Goal: Task Accomplishment & Management: Manage account settings

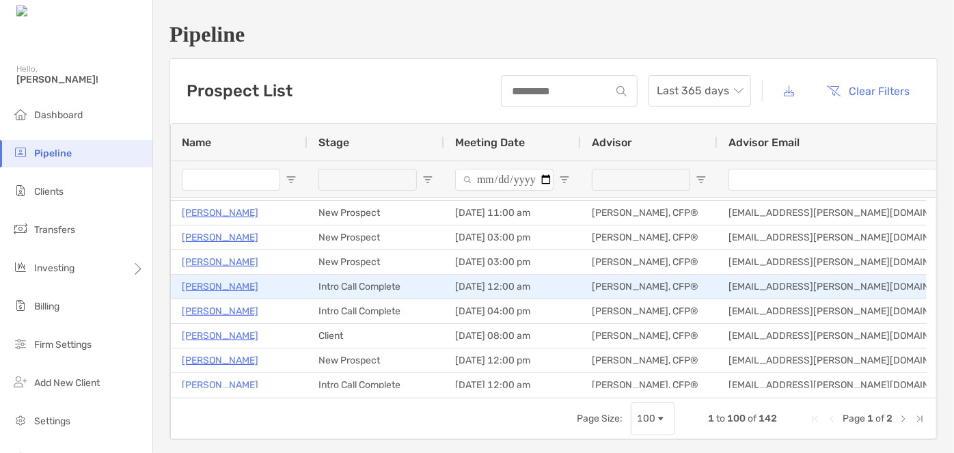
scroll to position [96, 0]
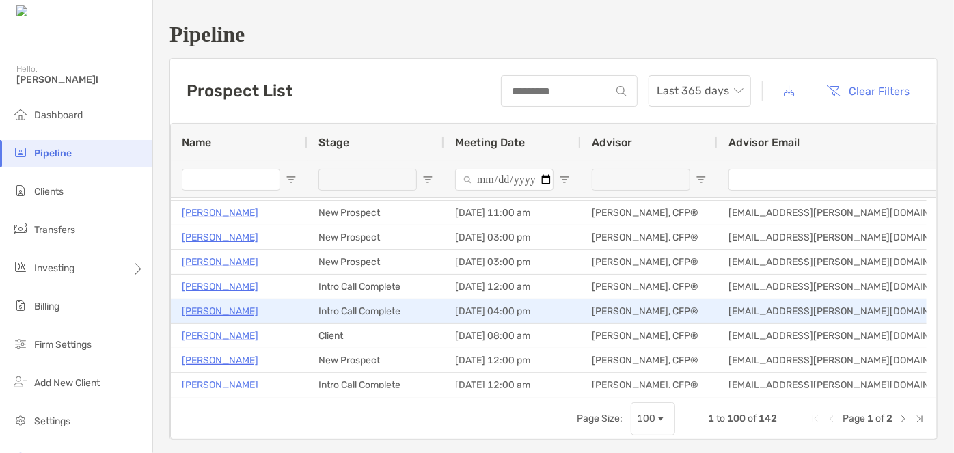
click at [217, 309] on p "Christian Cejka" at bounding box center [220, 311] width 77 height 17
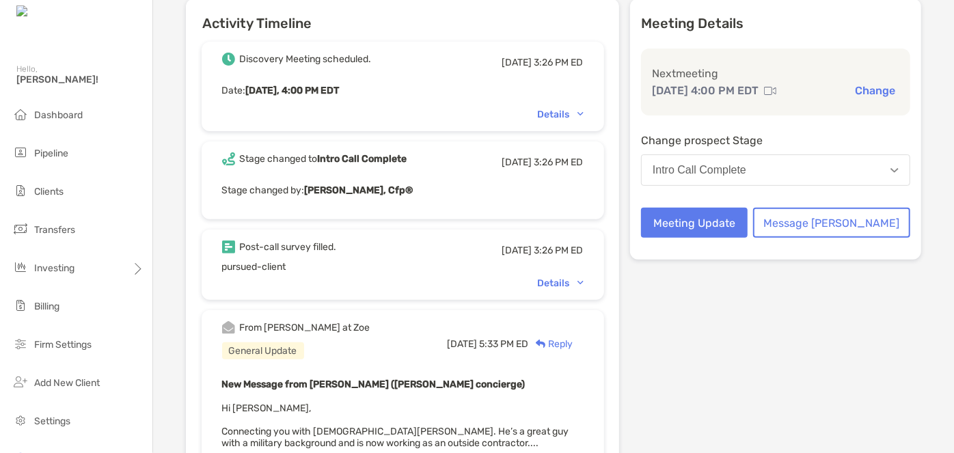
click at [570, 281] on div "Details" at bounding box center [561, 283] width 46 height 12
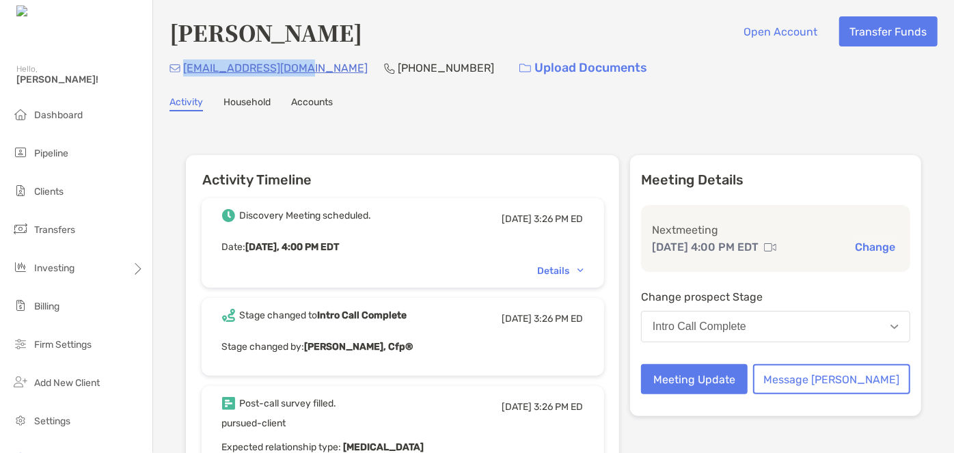
drag, startPoint x: 299, startPoint y: 74, endPoint x: 182, endPoint y: 75, distance: 117.5
click at [182, 75] on div "ccejka12xr@gmail.com (603) 854-2766 Upload Documents" at bounding box center [553, 67] width 768 height 29
copy p "ccejka12xr@gmail.com"
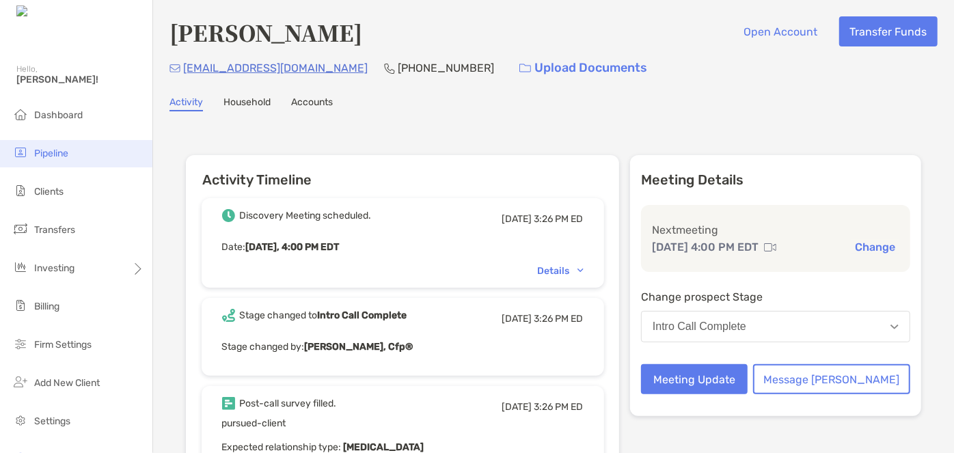
click at [69, 145] on li "Pipeline" at bounding box center [76, 153] width 152 height 27
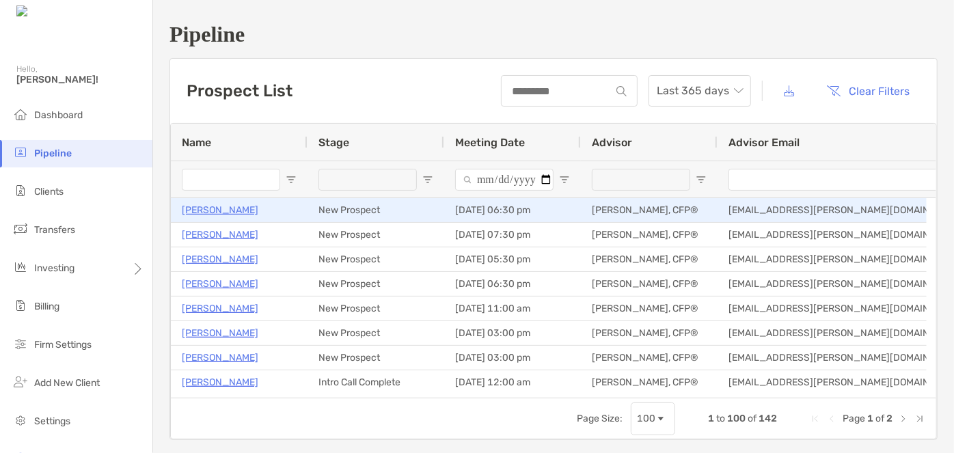
click at [221, 212] on p "[PERSON_NAME]" at bounding box center [220, 210] width 77 height 17
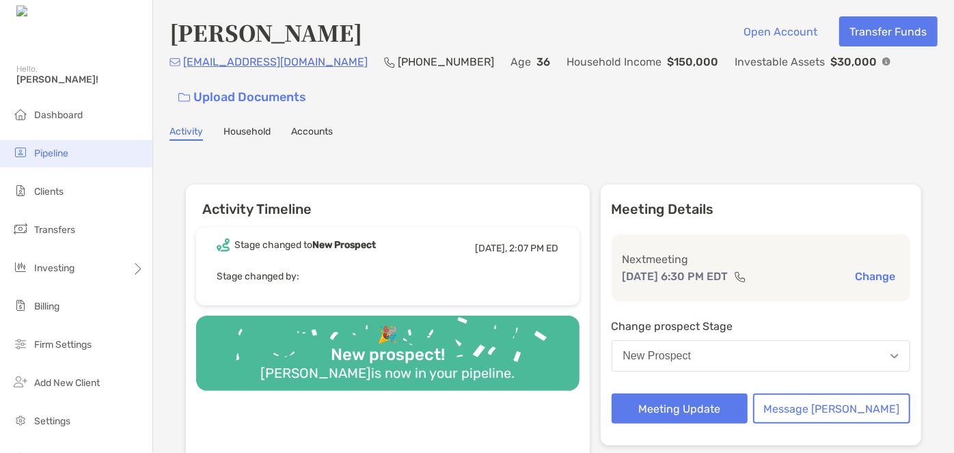
click at [67, 149] on span "Pipeline" at bounding box center [51, 154] width 34 height 12
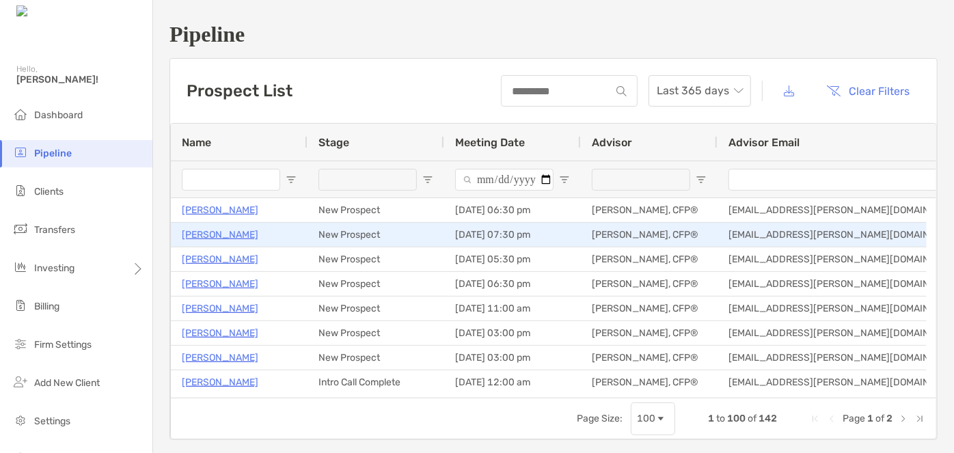
click at [209, 232] on p "Idia Warren" at bounding box center [220, 234] width 77 height 17
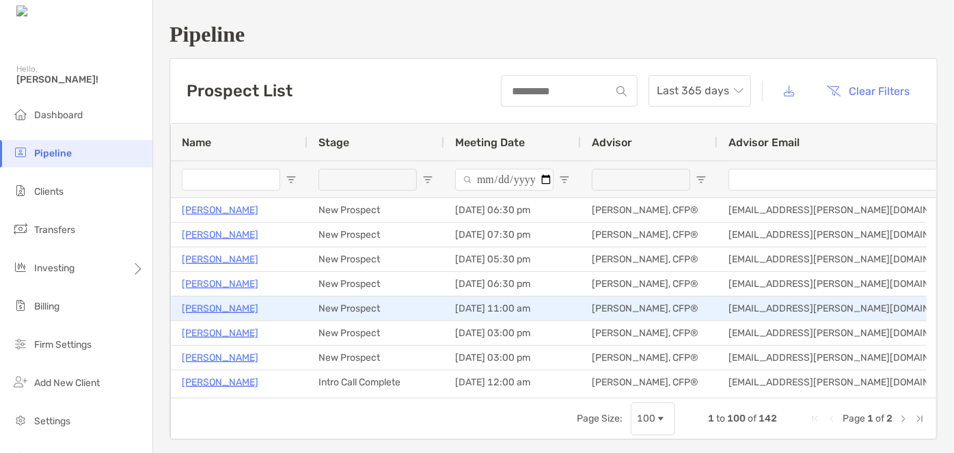
click at [214, 308] on p "[PERSON_NAME]" at bounding box center [220, 308] width 77 height 17
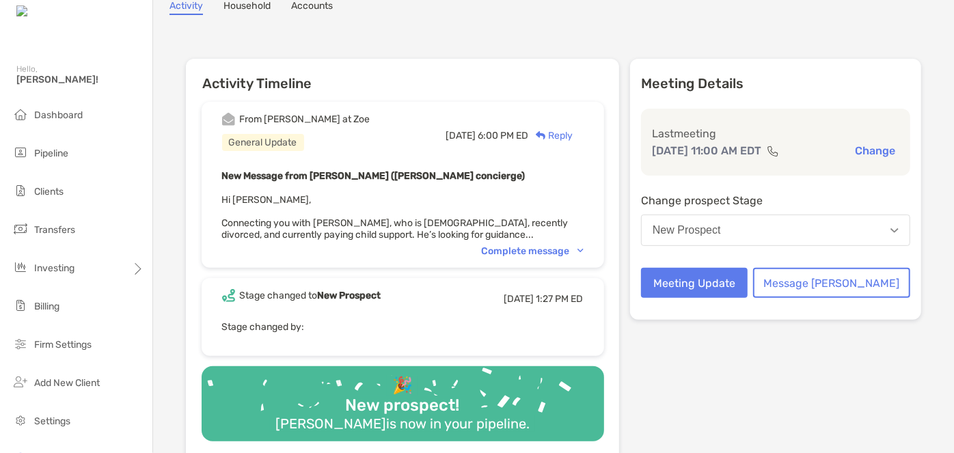
scroll to position [97, 0]
click at [702, 287] on button "Meeting Update" at bounding box center [694, 282] width 107 height 30
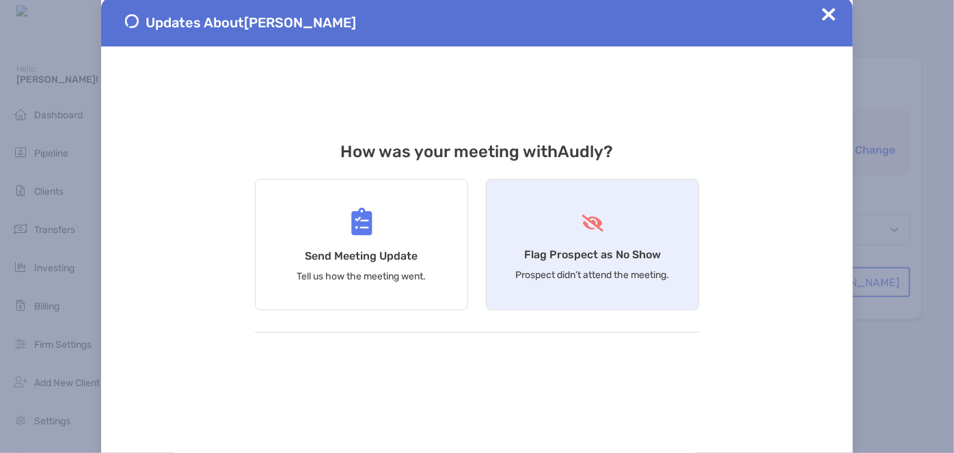
click at [548, 240] on div "Flag Prospect as No Show Prospect didn’t attend the meeting." at bounding box center [592, 244] width 213 height 131
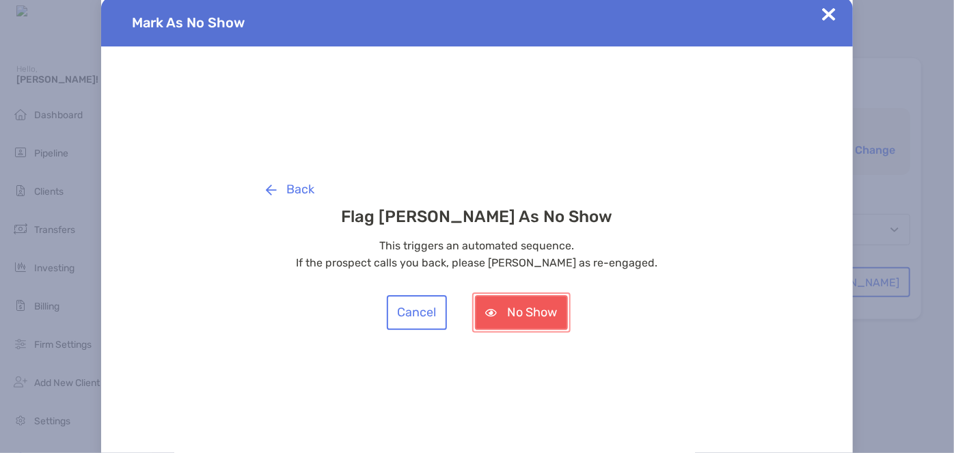
click at [527, 306] on button "No Show" at bounding box center [521, 312] width 93 height 35
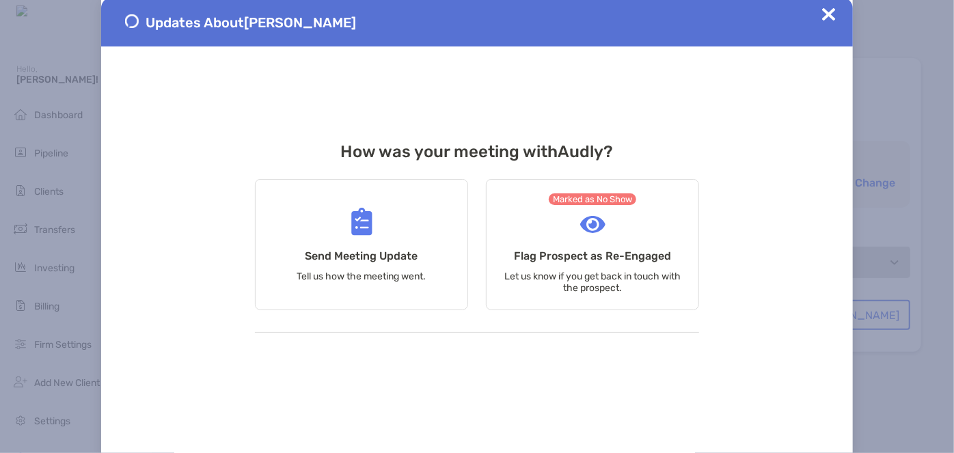
click at [829, 11] on img at bounding box center [829, 15] width 14 height 14
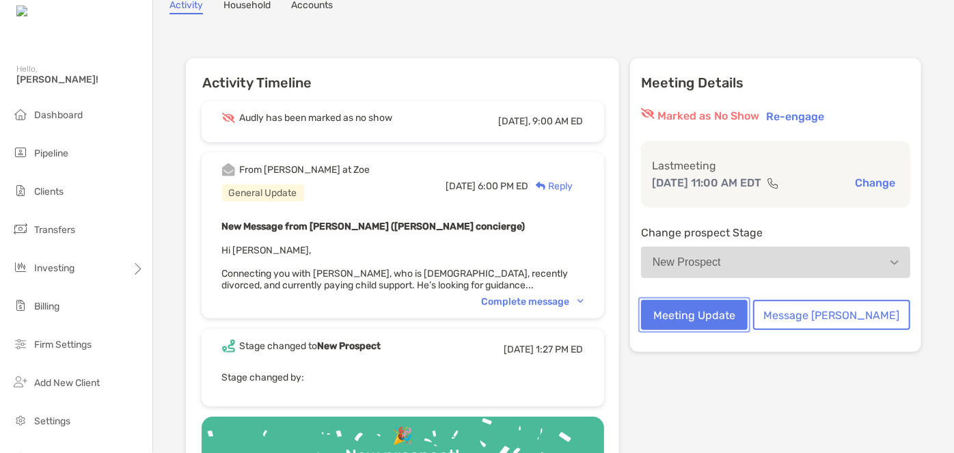
scroll to position [0, 0]
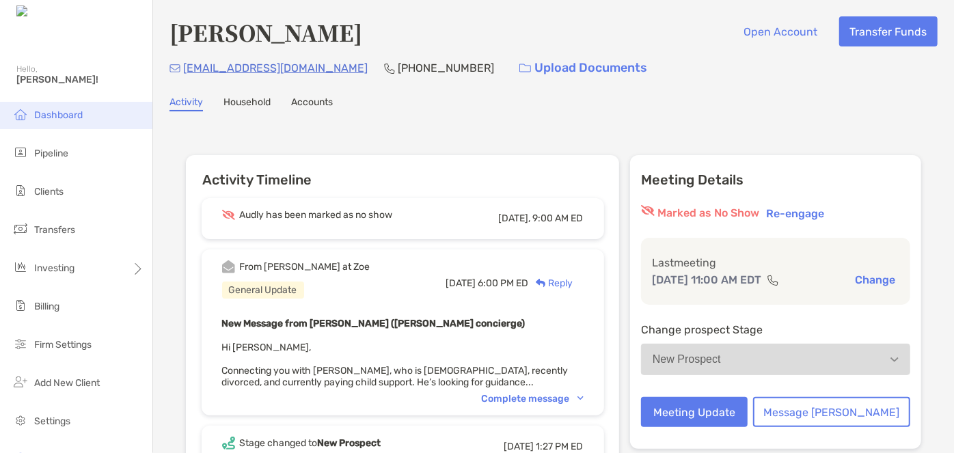
click at [89, 119] on li "Dashboard" at bounding box center [76, 115] width 152 height 27
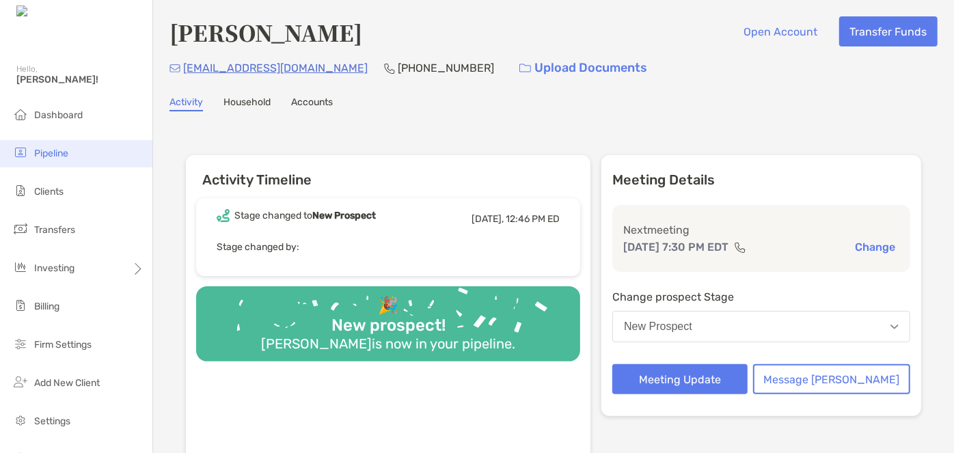
click at [47, 156] on span "Pipeline" at bounding box center [51, 154] width 34 height 12
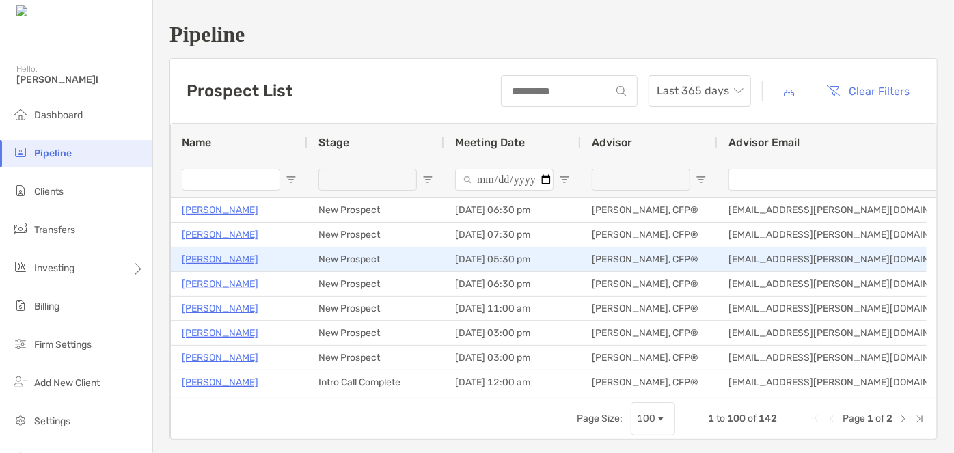
click at [193, 262] on p "Rebekah Noriega" at bounding box center [220, 259] width 77 height 17
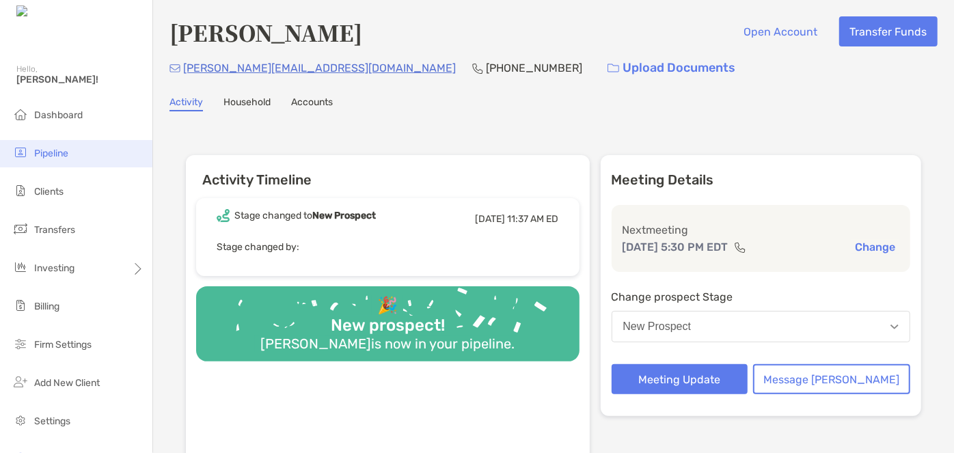
click at [76, 150] on li "Pipeline" at bounding box center [76, 153] width 152 height 27
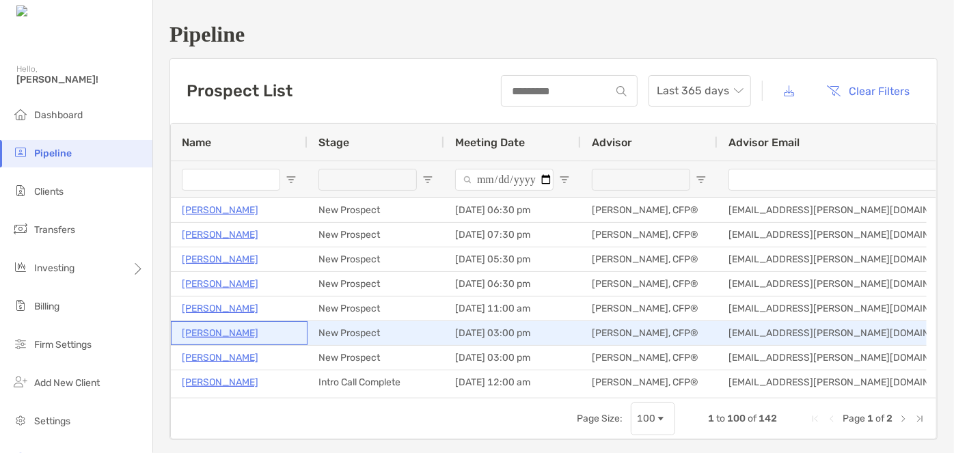
click at [238, 334] on p "[PERSON_NAME]" at bounding box center [220, 333] width 77 height 17
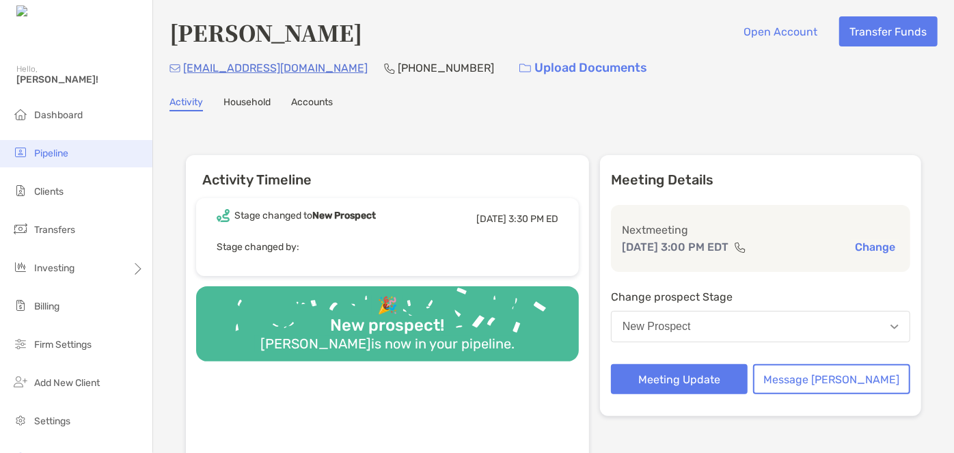
click at [69, 149] on li "Pipeline" at bounding box center [76, 153] width 152 height 27
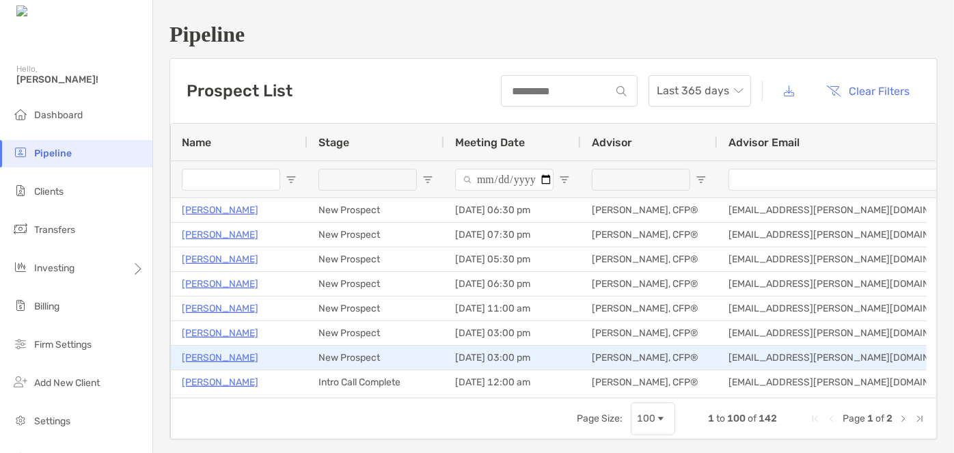
click at [200, 361] on p "[PERSON_NAME]" at bounding box center [220, 357] width 77 height 17
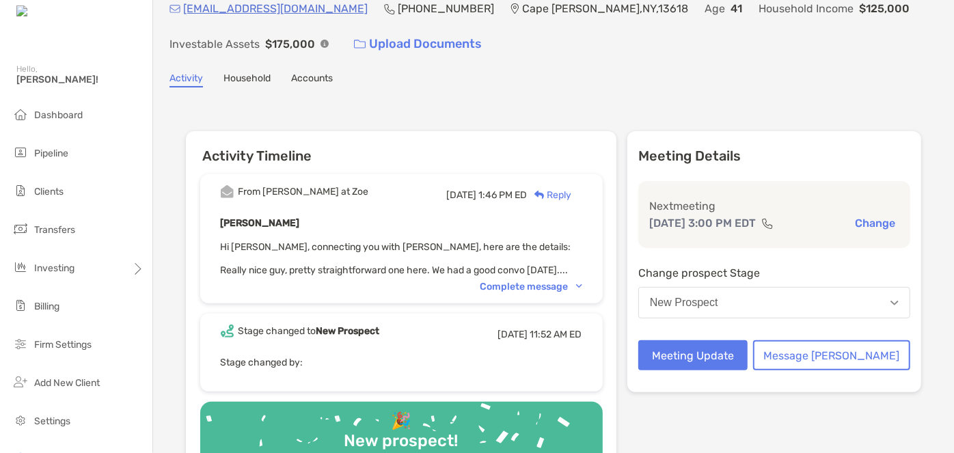
click at [531, 281] on div "Complete message" at bounding box center [531, 287] width 102 height 12
